Goal: Information Seeking & Learning: Learn about a topic

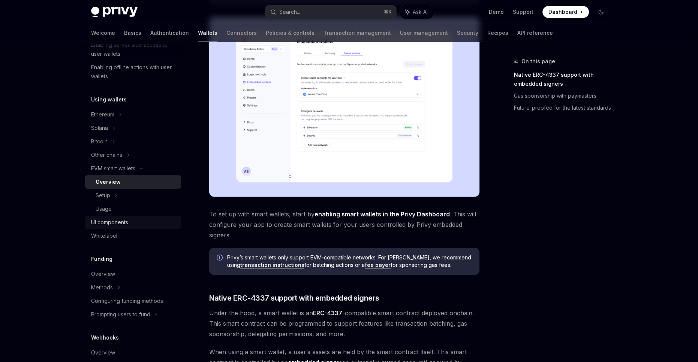
scroll to position [145, 0]
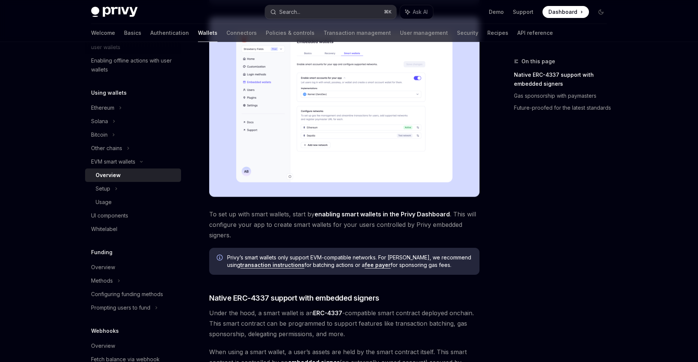
click at [284, 14] on div "Search..." at bounding box center [289, 11] width 21 height 9
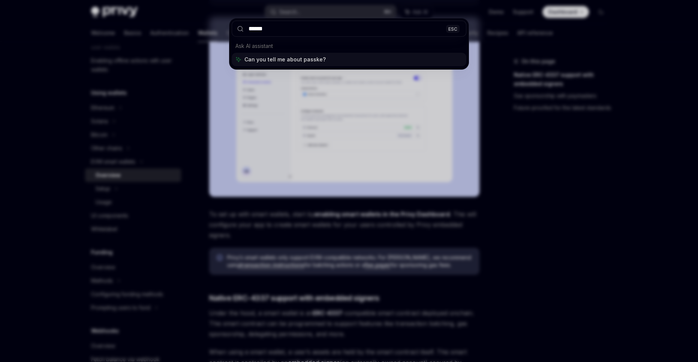
type input "*******"
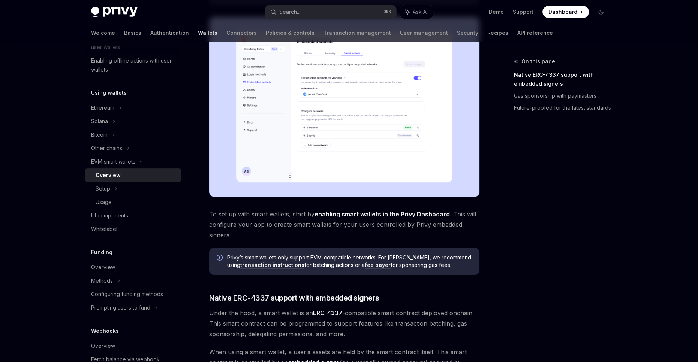
scroll to position [42, 0]
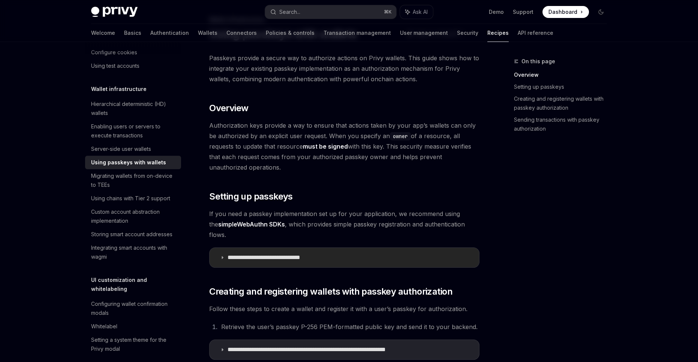
click at [226, 248] on summary "**********" at bounding box center [345, 257] width 270 height 19
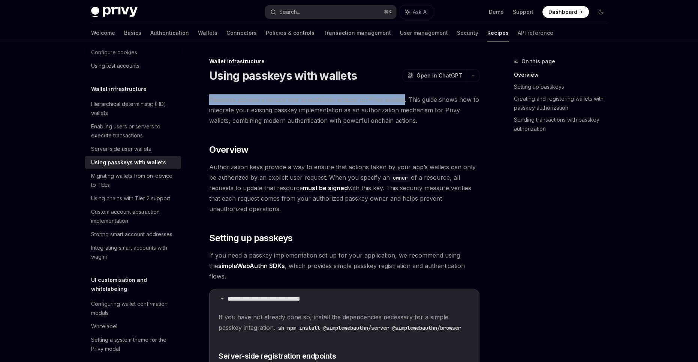
drag, startPoint x: 208, startPoint y: 99, endPoint x: 402, endPoint y: 98, distance: 193.4
click at [402, 98] on span "Passkeys provide a secure way to authorize actions on Privy wallets. This guide…" at bounding box center [344, 109] width 270 height 31
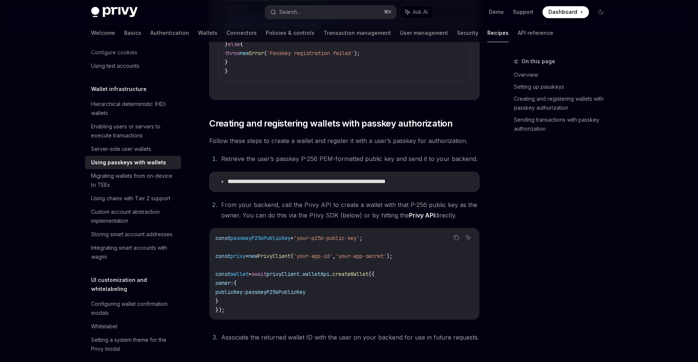
scroll to position [1722, 0]
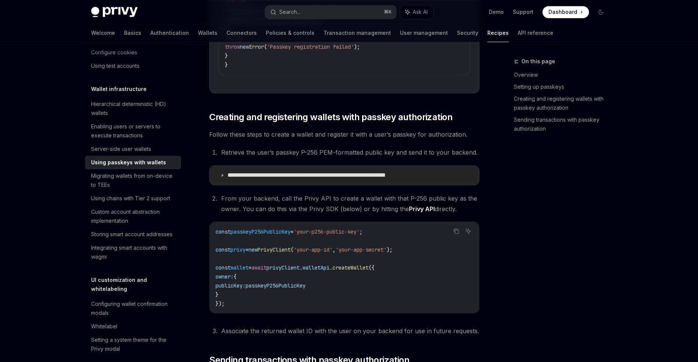
click at [220, 178] on icon at bounding box center [222, 175] width 4 height 4
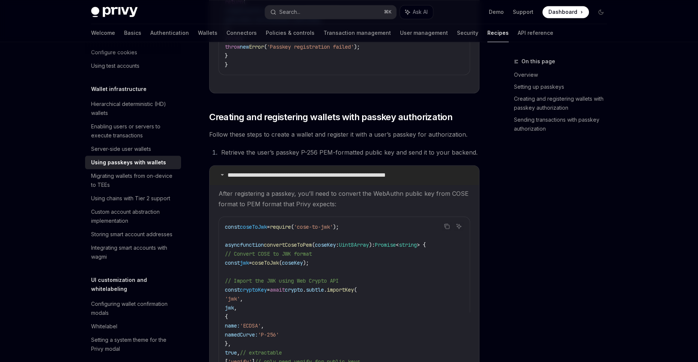
click at [220, 185] on summary "**********" at bounding box center [345, 175] width 270 height 19
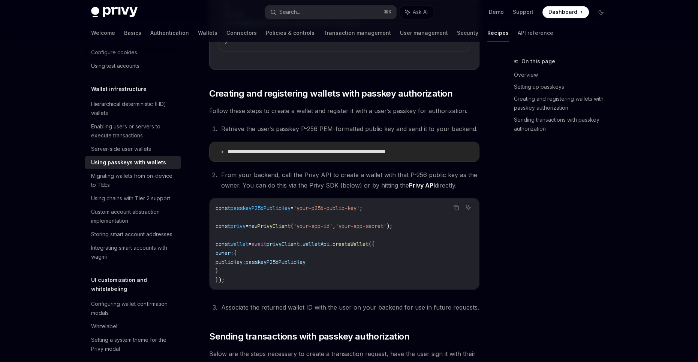
scroll to position [1749, 0]
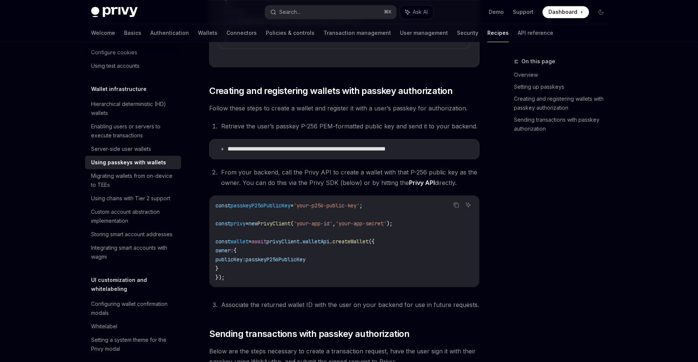
drag, startPoint x: 224, startPoint y: 180, endPoint x: 469, endPoint y: 192, distance: 245.1
click at [469, 188] on li "From your backend, call the Privy API to create a wallet with that P-256 public…" at bounding box center [349, 177] width 261 height 21
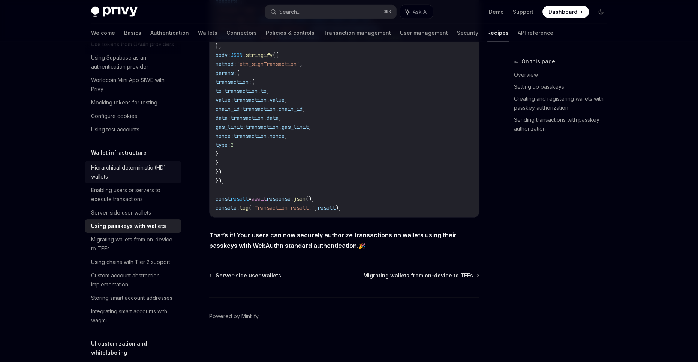
scroll to position [0, 0]
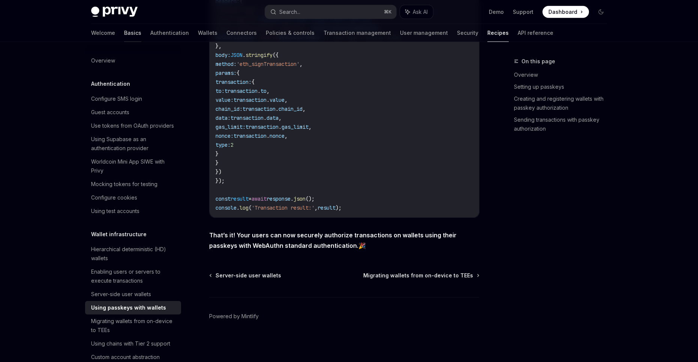
click at [124, 35] on link "Basics" at bounding box center [132, 33] width 17 height 18
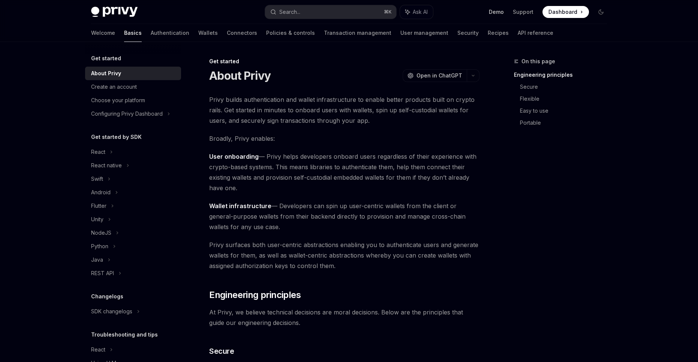
click at [494, 15] on link "Demo" at bounding box center [496, 11] width 15 height 7
click at [126, 88] on div "Create an account" at bounding box center [114, 86] width 46 height 9
type textarea "*"
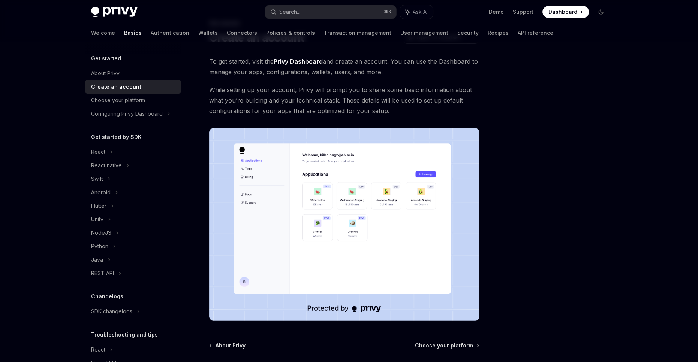
scroll to position [108, 0]
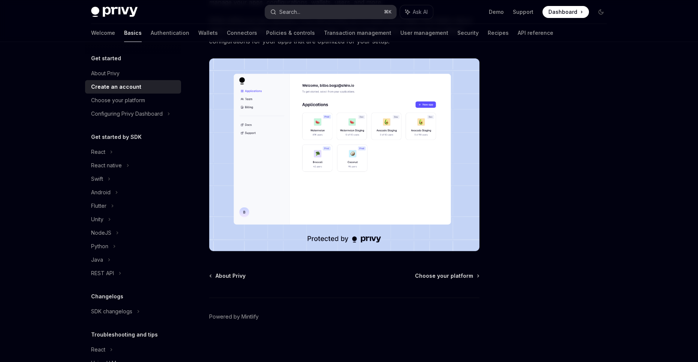
click at [303, 9] on button "Search... ⌘ K" at bounding box center [330, 11] width 131 height 13
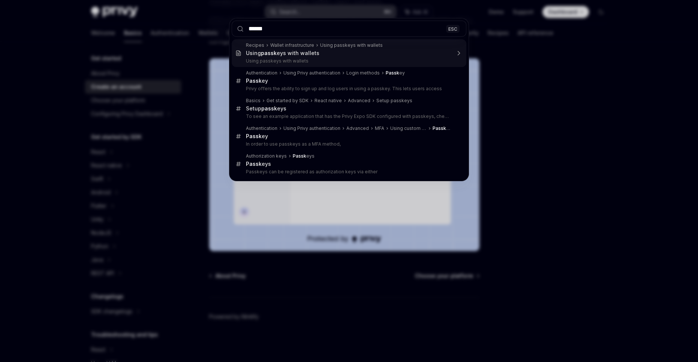
type input "*******"
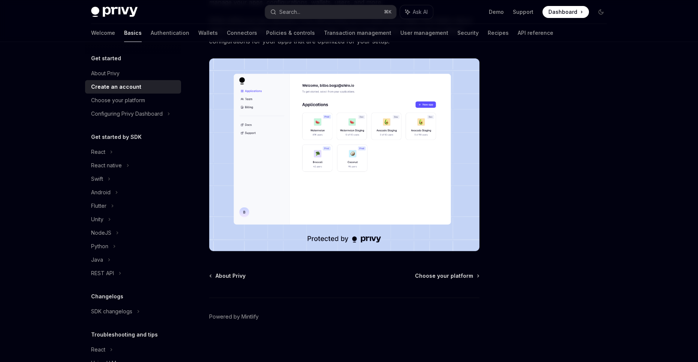
type textarea "*"
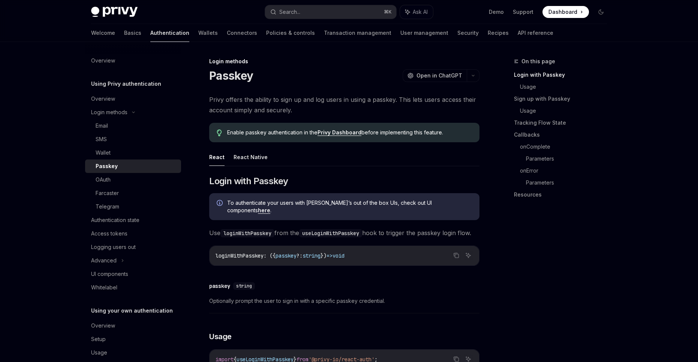
click at [588, 51] on div "On this page Login with Passkey Usage Sign up with Passkey Usage Tracking Flow …" at bounding box center [563, 124] width 99 height 165
click at [562, 12] on span "Dashboard" at bounding box center [562, 11] width 29 height 7
click at [300, 74] on div "Passkey OpenAI Open in ChatGPT" at bounding box center [344, 75] width 270 height 13
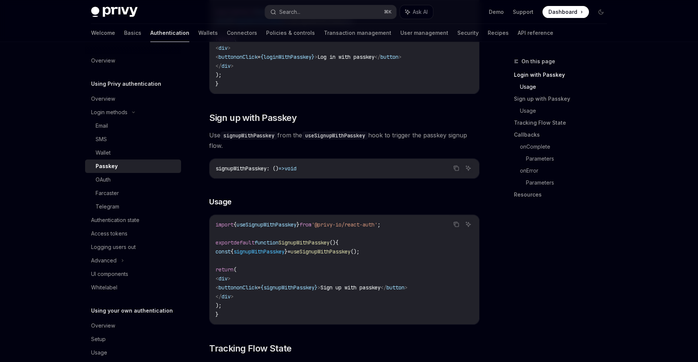
scroll to position [375, 0]
